Goal: Transaction & Acquisition: Purchase product/service

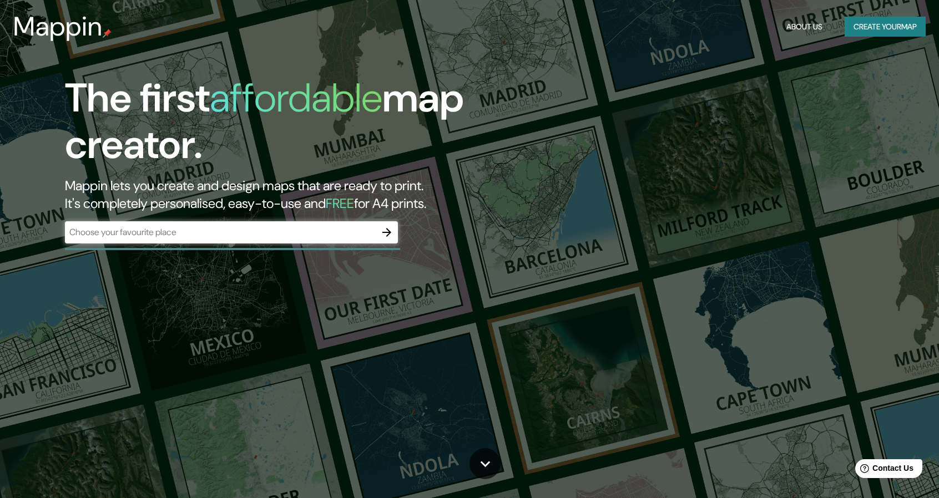
click at [221, 242] on div "​" at bounding box center [231, 232] width 333 height 22
click at [385, 235] on icon "button" at bounding box center [386, 232] width 13 height 13
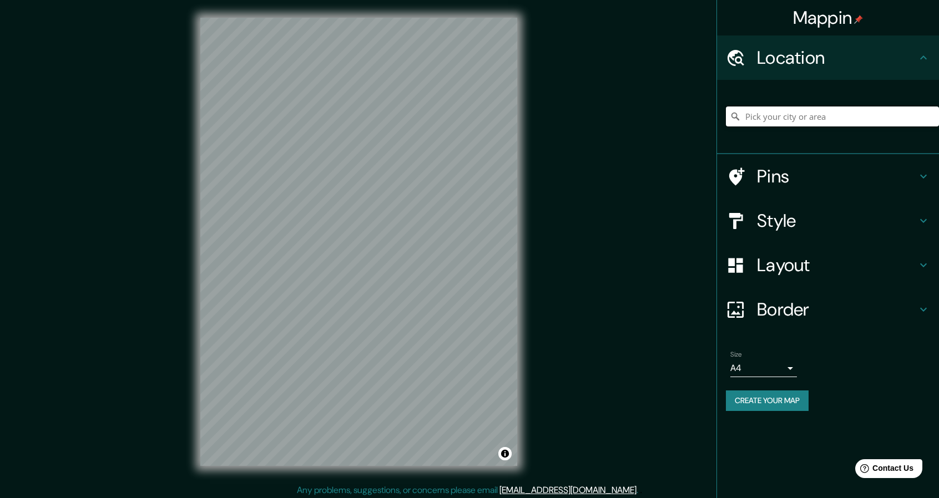
click at [798, 116] on input "Pick your city or area" at bounding box center [832, 117] width 213 height 20
click at [791, 222] on h4 "Style" at bounding box center [837, 221] width 160 height 22
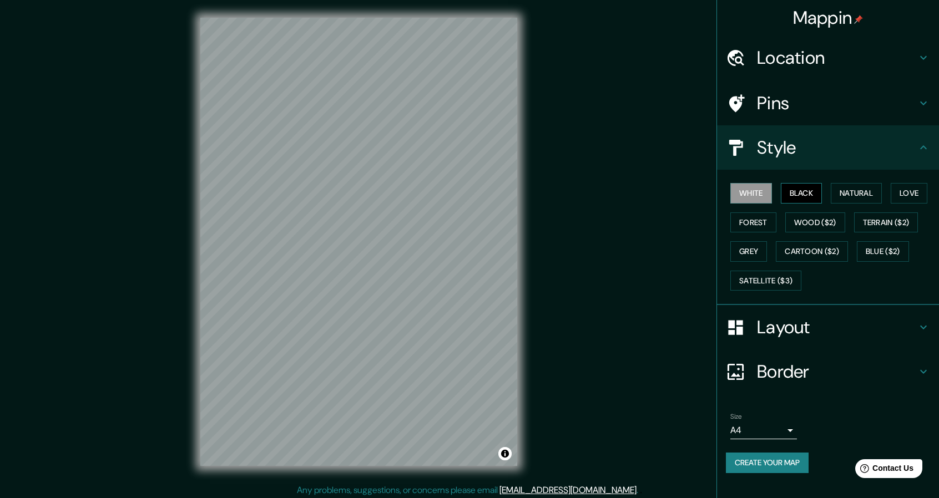
click at [806, 194] on button "Black" at bounding box center [802, 193] width 42 height 21
drag, startPoint x: 745, startPoint y: 190, endPoint x: 759, endPoint y: 190, distance: 13.3
click at [746, 191] on button "White" at bounding box center [751, 193] width 42 height 21
click at [862, 196] on button "Natural" at bounding box center [856, 193] width 51 height 21
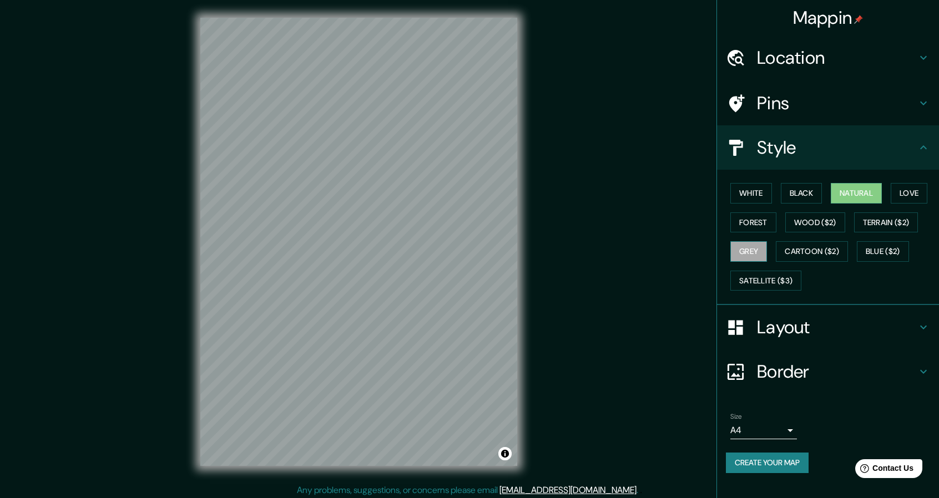
click at [748, 258] on button "Grey" at bounding box center [748, 251] width 37 height 21
click at [843, 198] on button "Natural" at bounding box center [856, 193] width 51 height 21
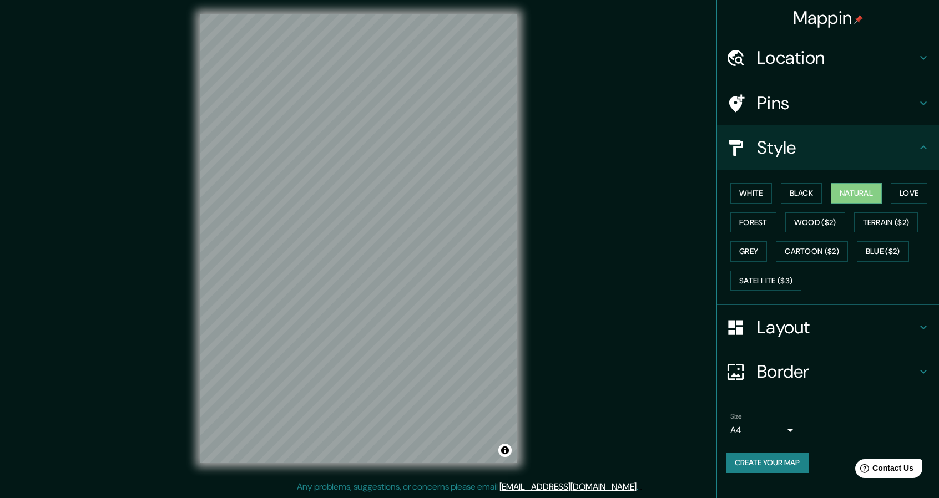
click at [819, 58] on h4 "Location" at bounding box center [837, 58] width 160 height 22
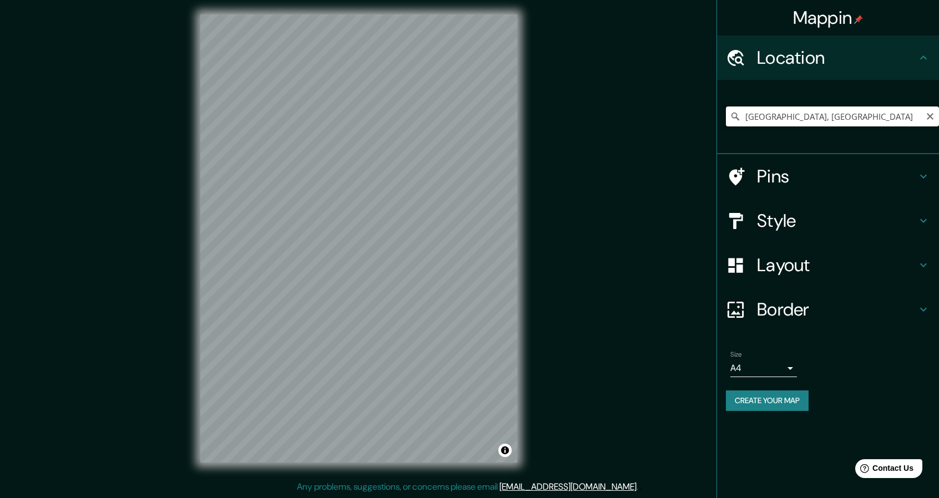
click at [818, 114] on input "[GEOGRAPHIC_DATA], [GEOGRAPHIC_DATA]" at bounding box center [832, 117] width 213 height 20
drag, startPoint x: 871, startPoint y: 117, endPoint x: 735, endPoint y: 132, distance: 136.8
click at [735, 132] on div "[GEOGRAPHIC_DATA], [GEOGRAPHIC_DATA]" at bounding box center [832, 116] width 213 height 55
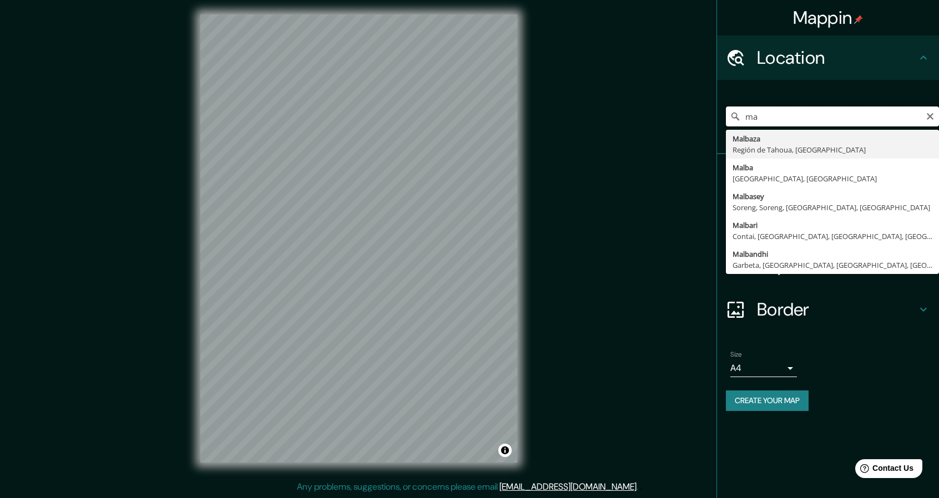
type input "m"
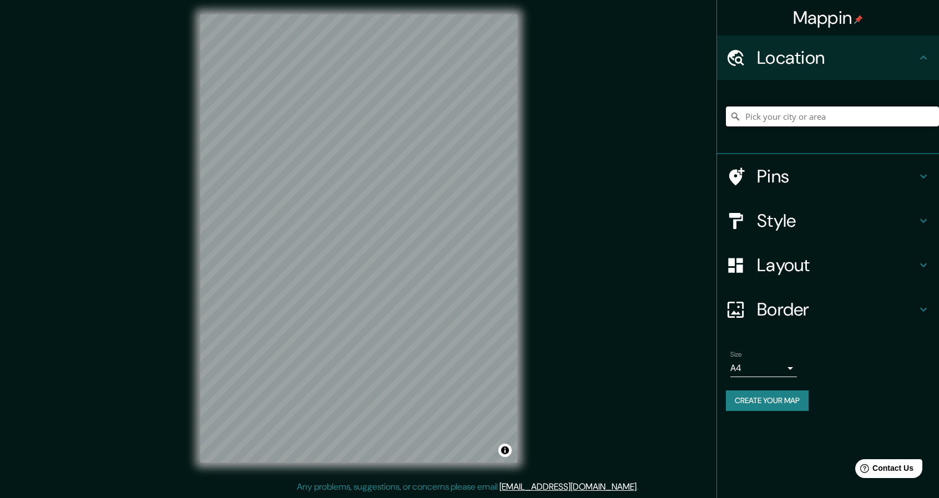
paste input "[GEOGRAPHIC_DATA]"
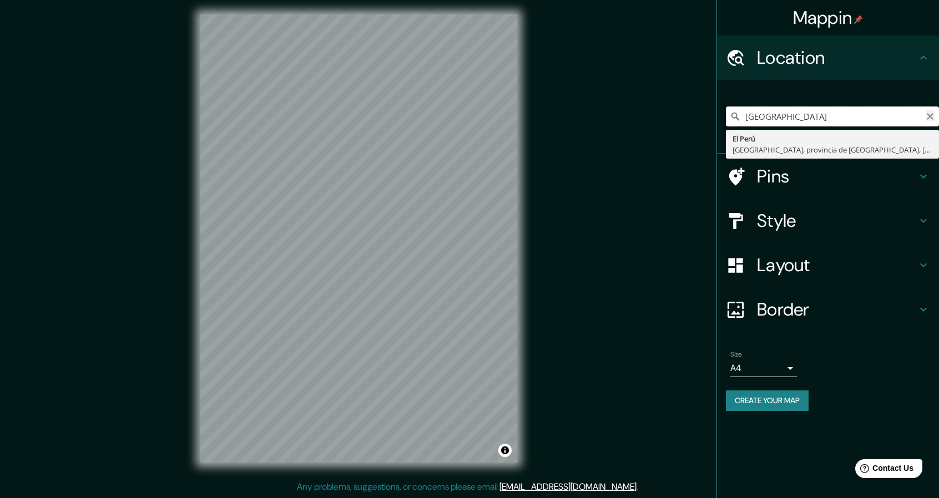
type input "[GEOGRAPHIC_DATA]"
click at [932, 118] on icon "Clear" at bounding box center [930, 116] width 9 height 9
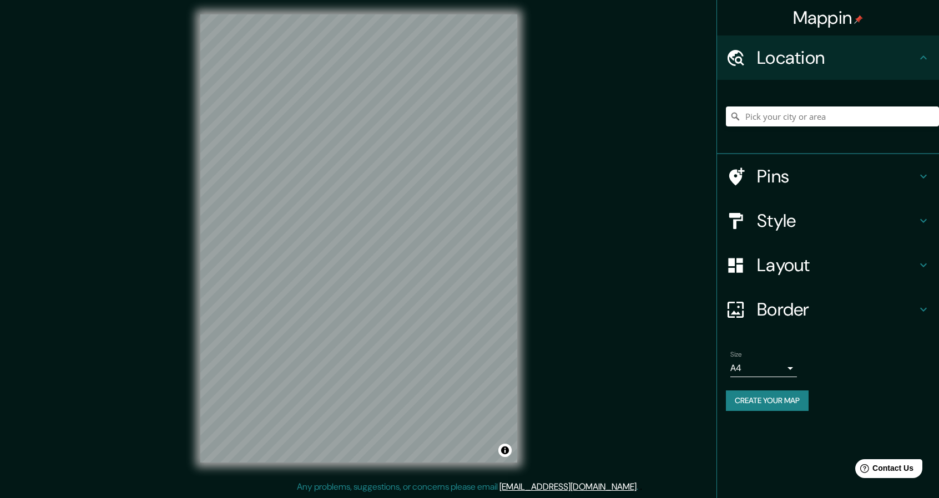
drag, startPoint x: 809, startPoint y: 228, endPoint x: 803, endPoint y: 204, distance: 25.2
click at [809, 226] on h4 "Style" at bounding box center [837, 221] width 160 height 22
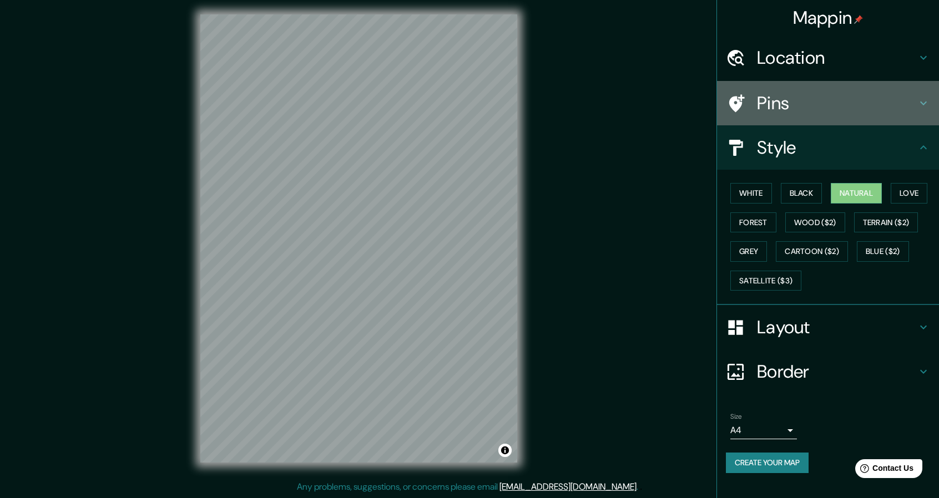
click at [792, 112] on h4 "Pins" at bounding box center [837, 103] width 160 height 22
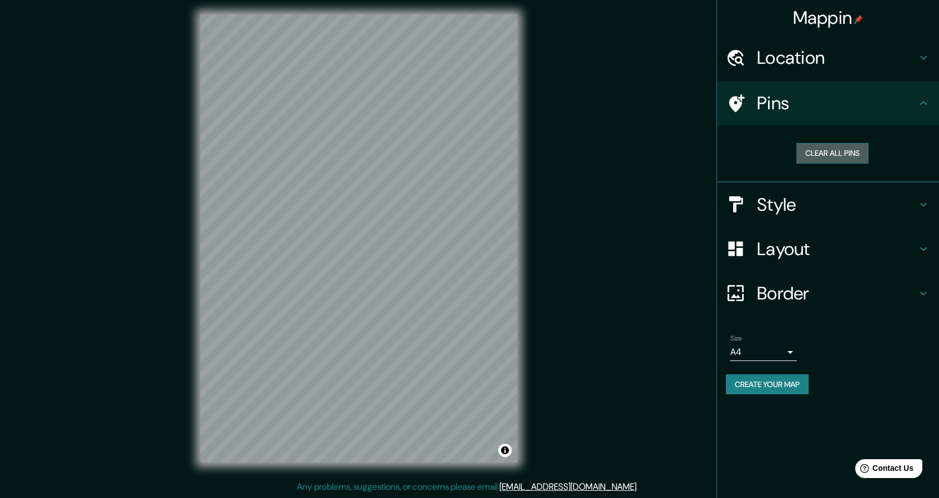
click at [849, 157] on button "Clear all pins" at bounding box center [832, 153] width 72 height 21
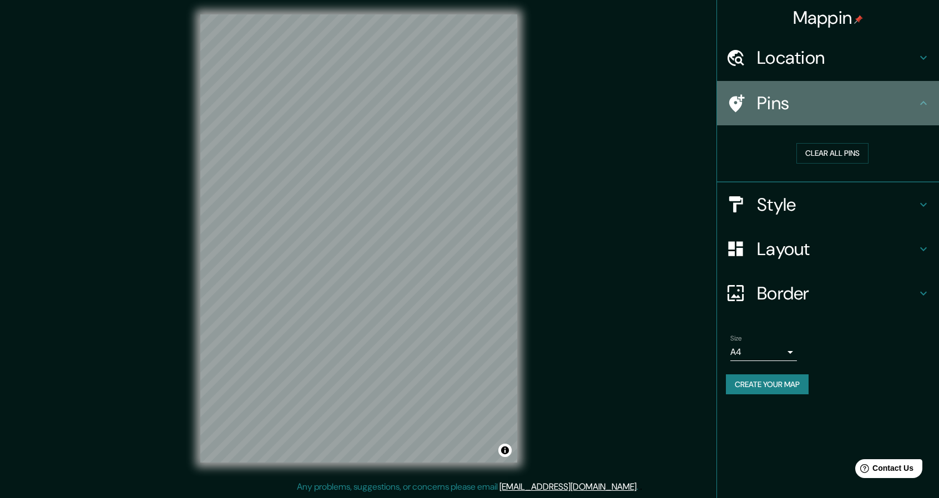
click at [772, 97] on h4 "Pins" at bounding box center [837, 103] width 160 height 22
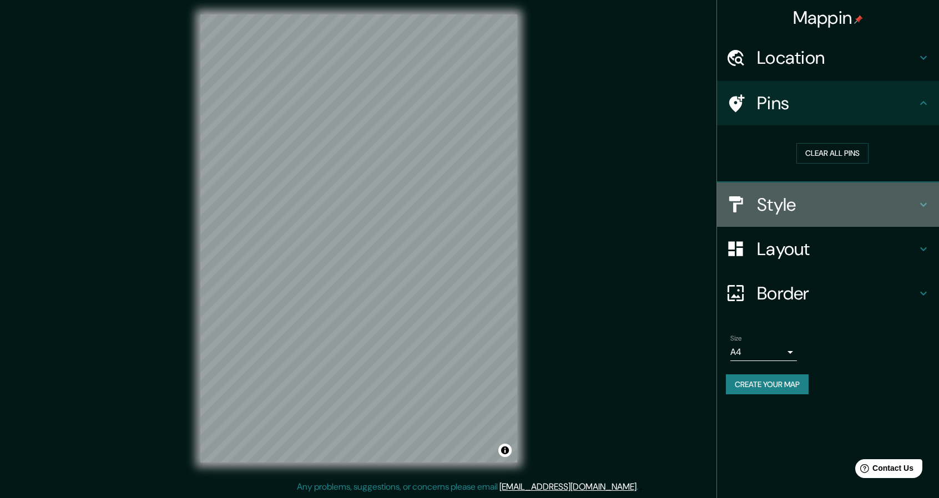
click at [818, 204] on h4 "Style" at bounding box center [837, 205] width 160 height 22
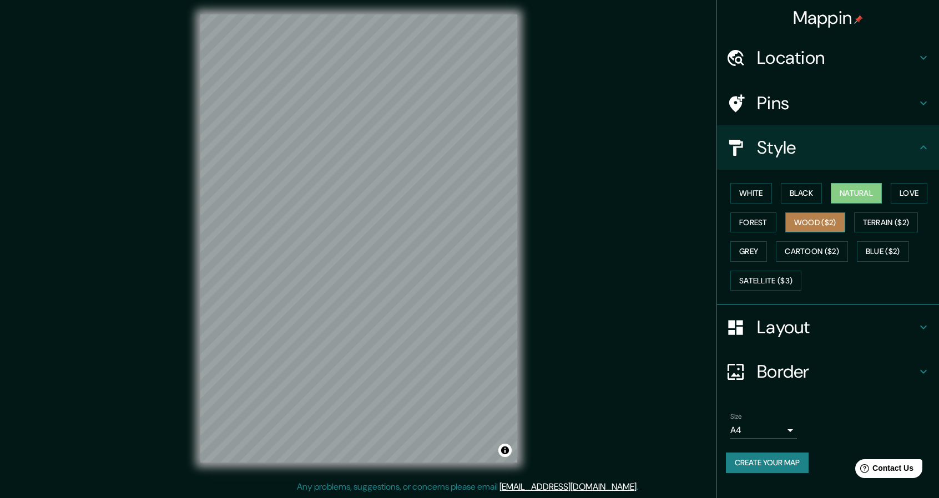
click at [830, 223] on button "Wood ($2)" at bounding box center [815, 223] width 60 height 21
click at [831, 225] on button "Wood ($2)" at bounding box center [815, 223] width 60 height 21
click at [788, 329] on h4 "Layout" at bounding box center [837, 327] width 160 height 22
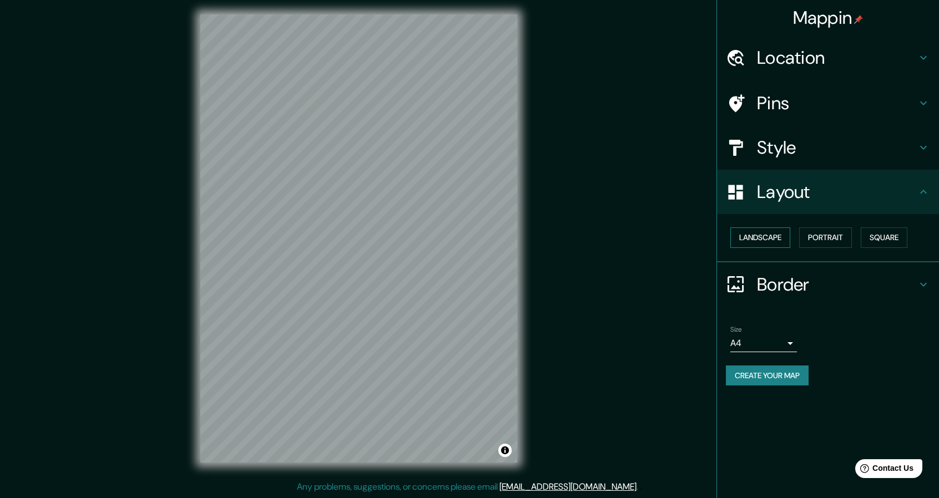
click at [776, 239] on button "Landscape" at bounding box center [760, 238] width 60 height 21
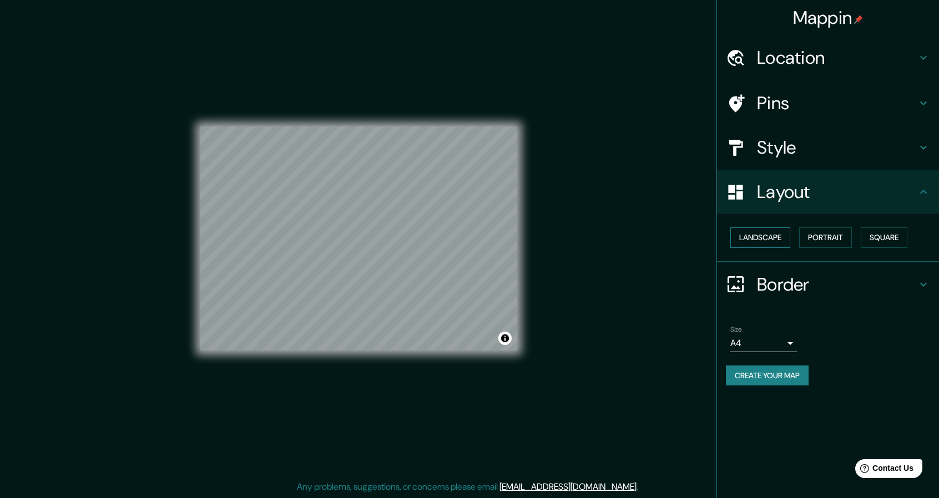
click at [777, 238] on button "Landscape" at bounding box center [760, 238] width 60 height 21
click at [846, 237] on button "Portrait" at bounding box center [825, 238] width 53 height 21
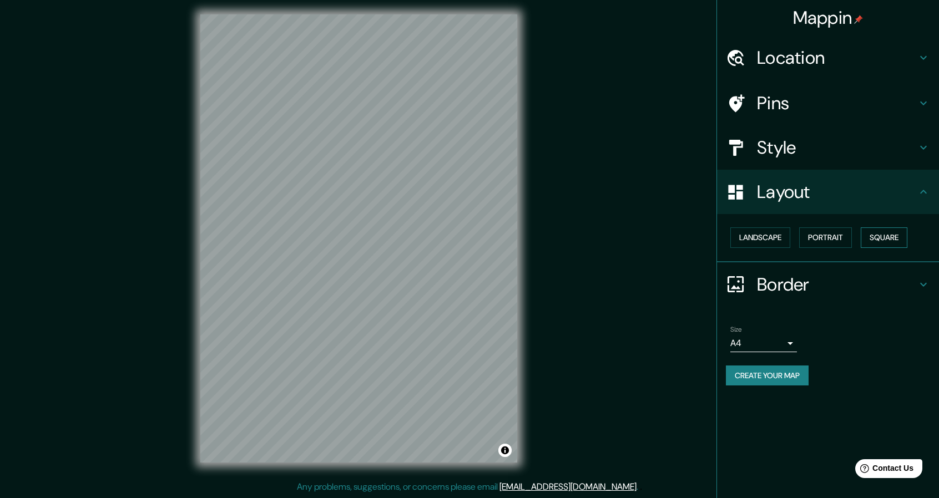
click at [891, 237] on button "Square" at bounding box center [884, 238] width 47 height 21
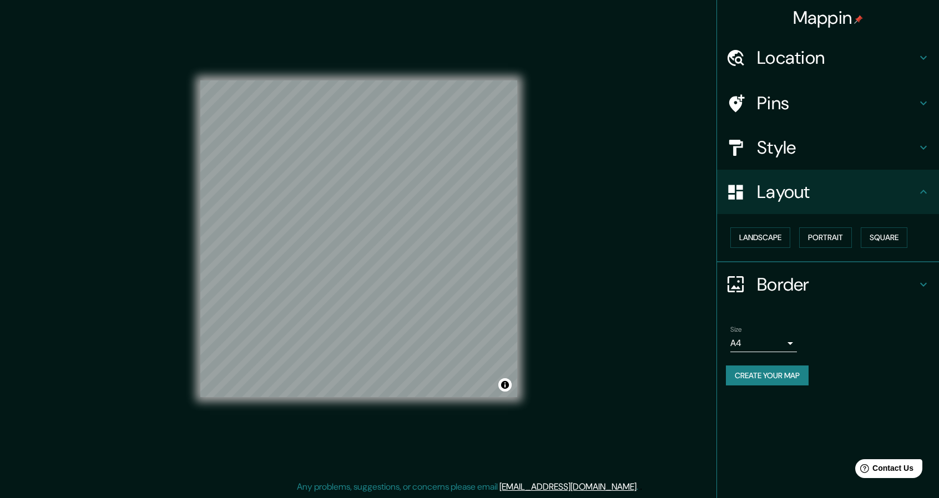
click at [771, 282] on h4 "Border" at bounding box center [837, 285] width 160 height 22
